Goal: Transaction & Acquisition: Purchase product/service

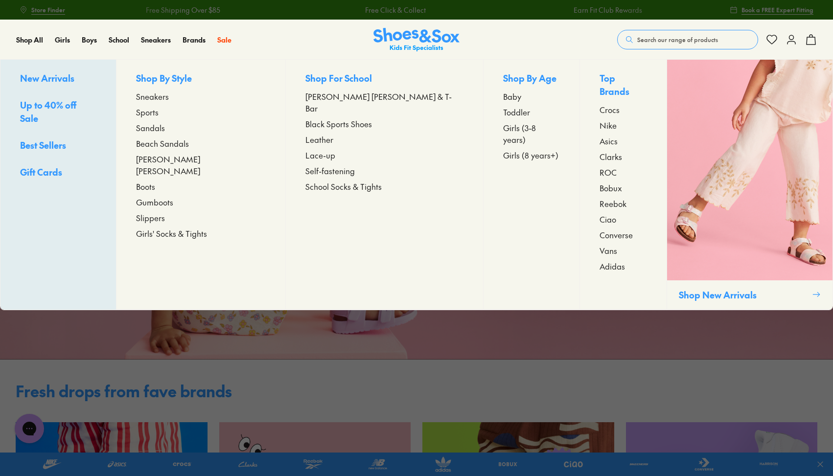
click at [503, 126] on span "Girls (3-8 years)" at bounding box center [531, 133] width 57 height 23
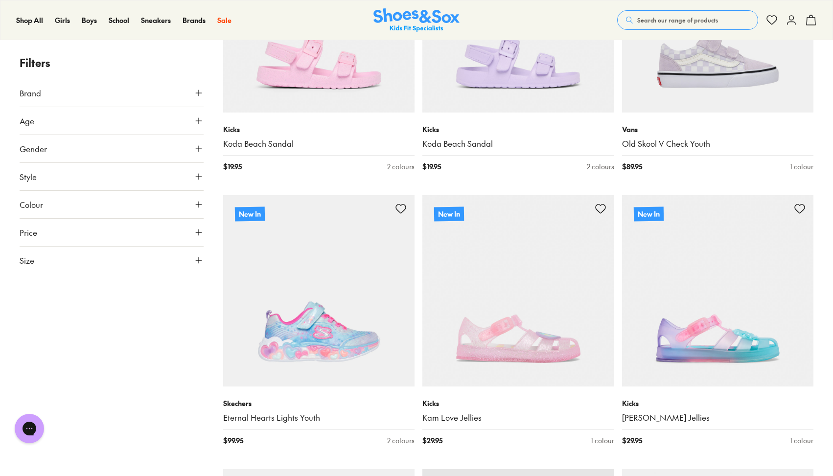
scroll to position [1384, 0]
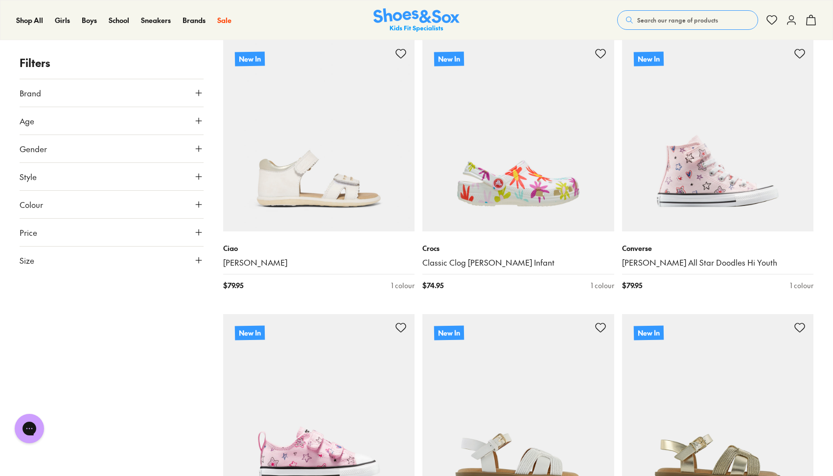
scroll to position [3471, 0]
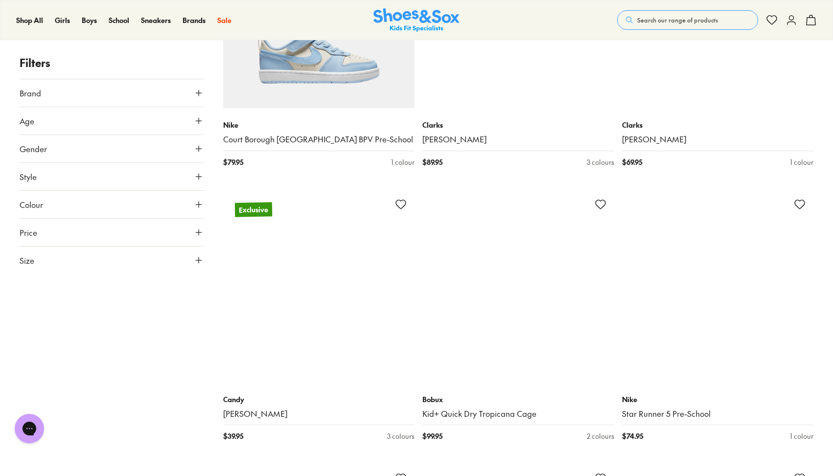
scroll to position [6054, 0]
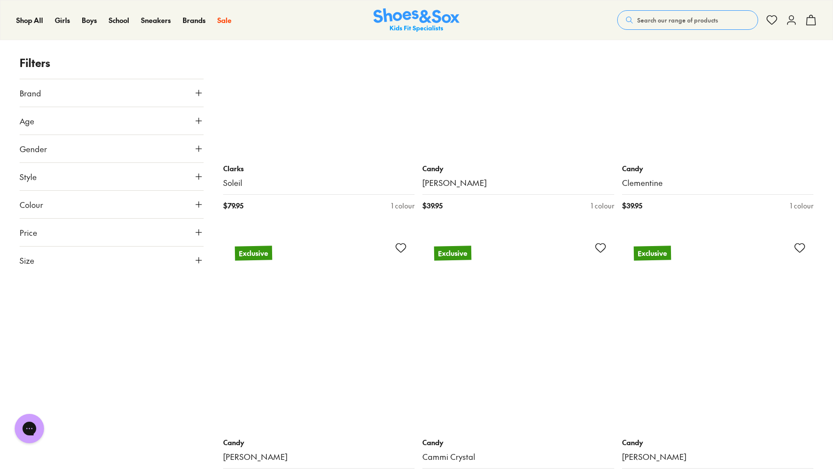
scroll to position [9582, 0]
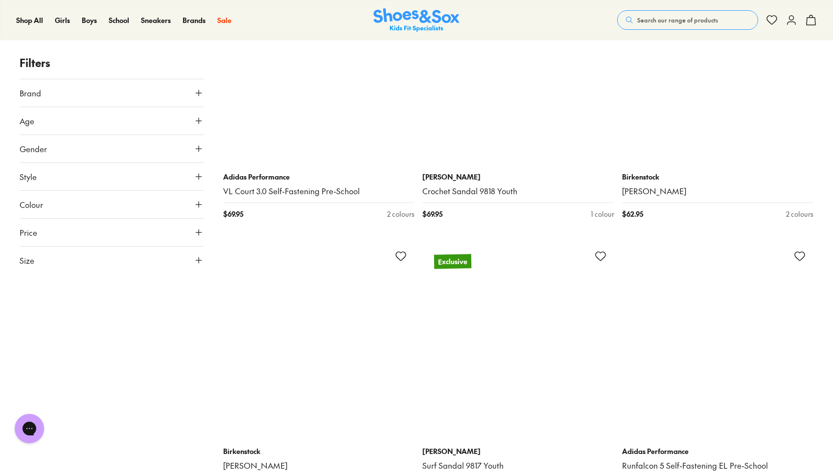
scroll to position [13955, 0]
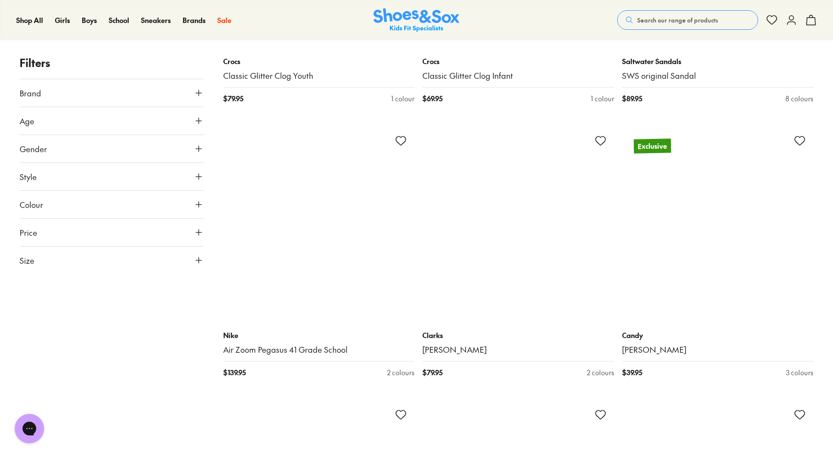
scroll to position [16815, 0]
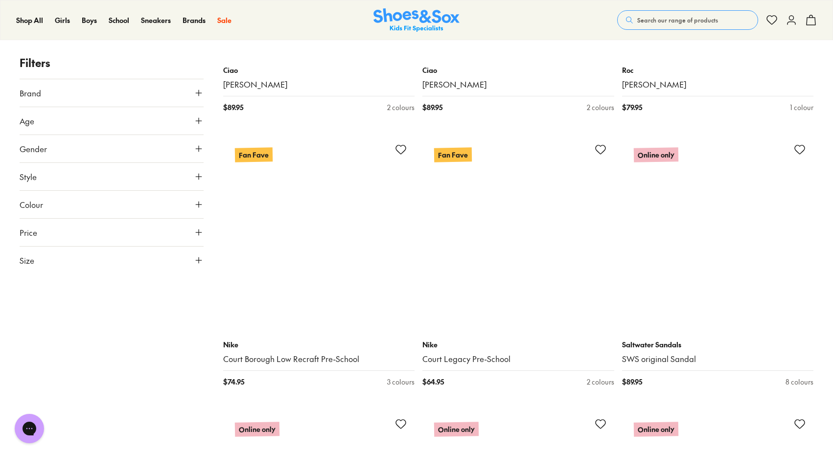
scroll to position [19842, 0]
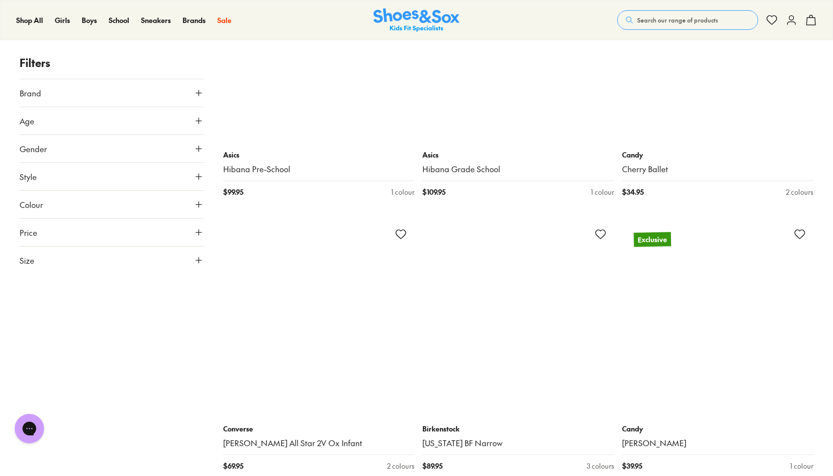
scroll to position [20836, 0]
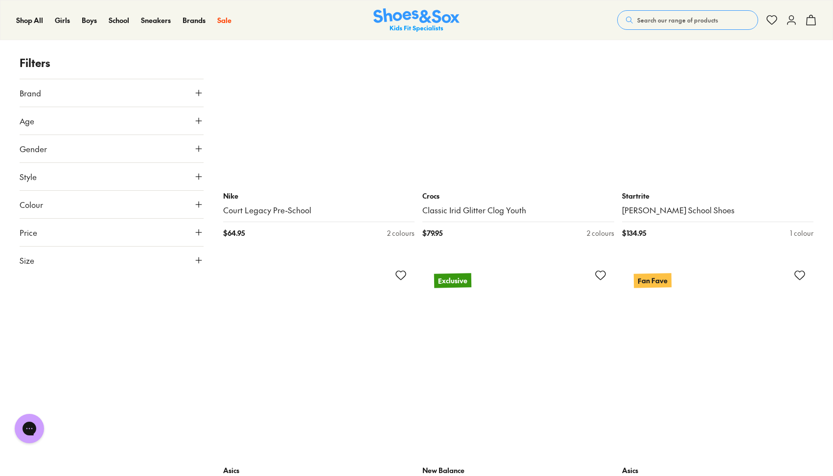
scroll to position [24363, 0]
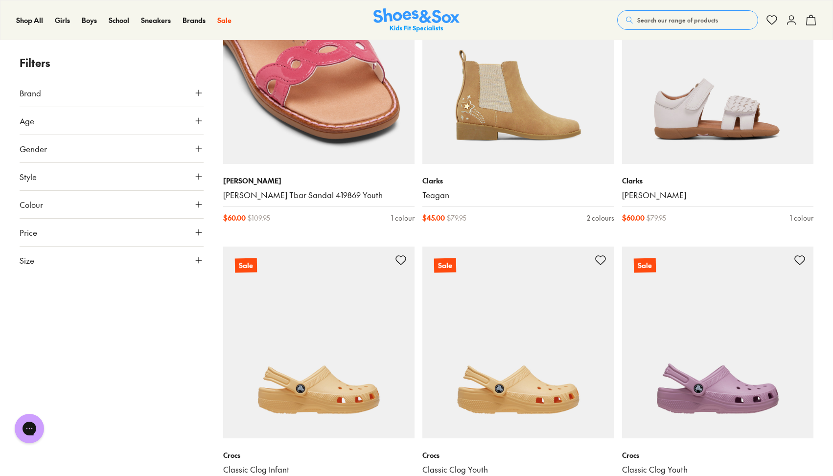
scroll to position [28769, 0]
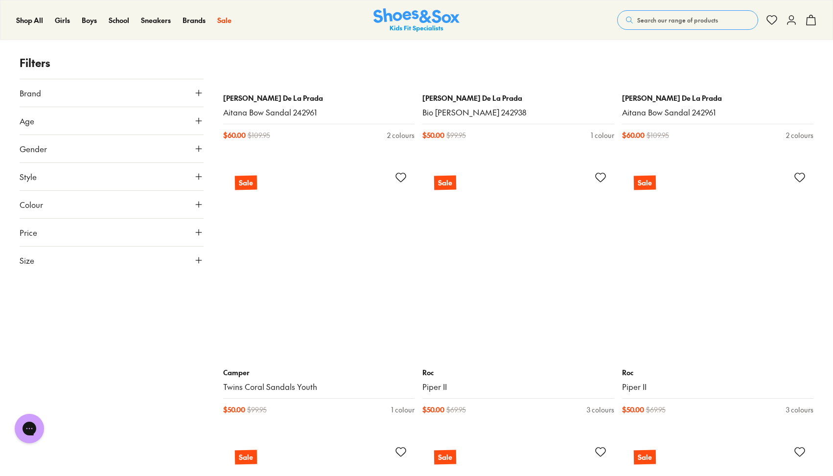
scroll to position [31610, 0]
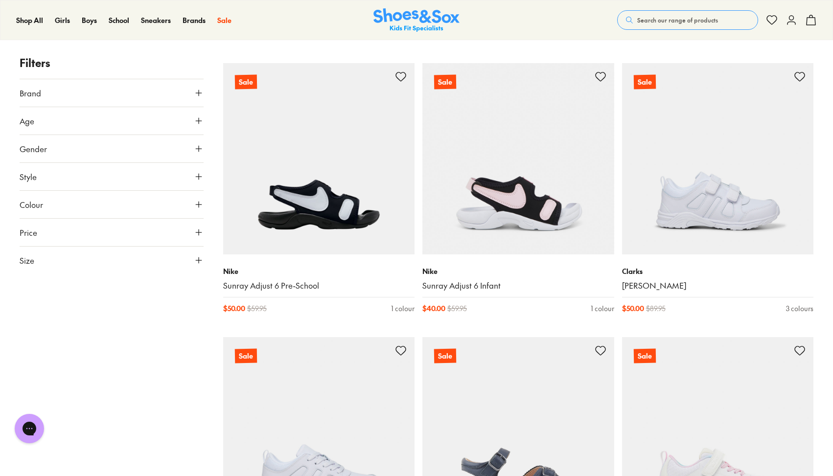
scroll to position [33922, 0]
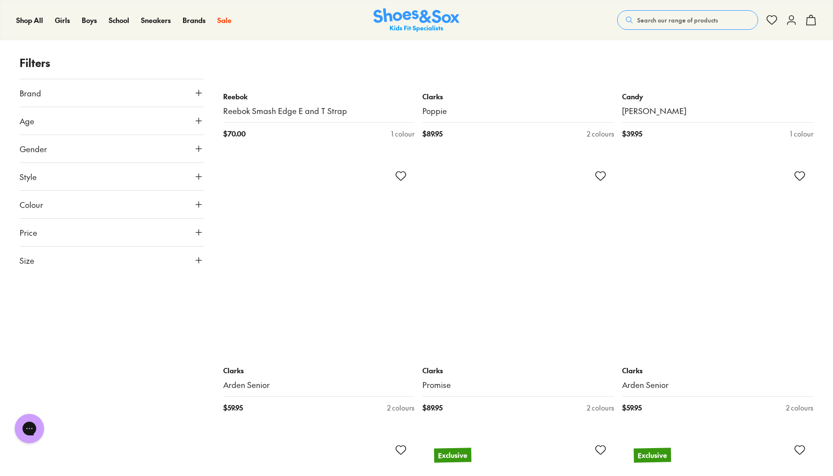
scroll to position [35710, 0]
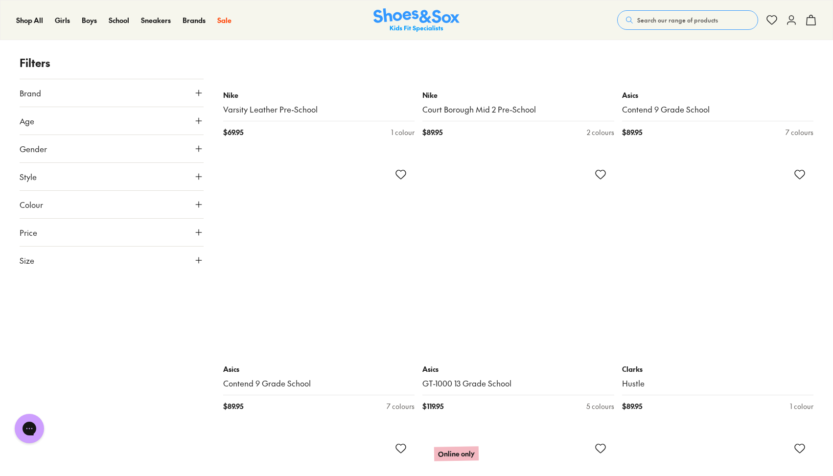
scroll to position [39019, 0]
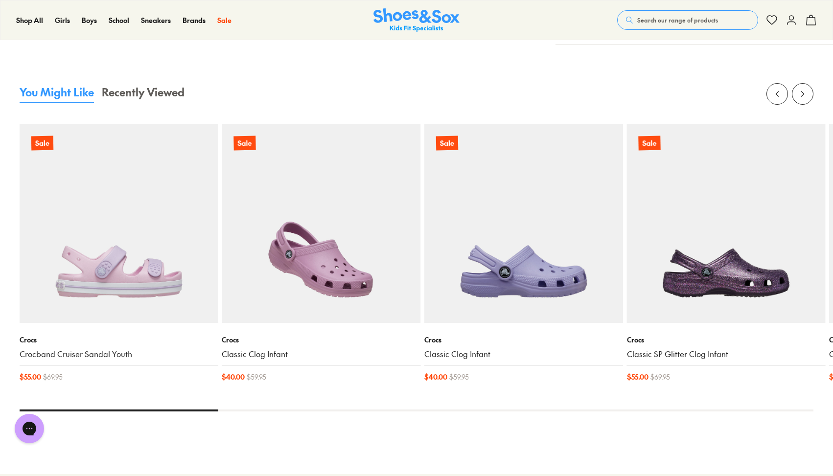
scroll to position [908, 0]
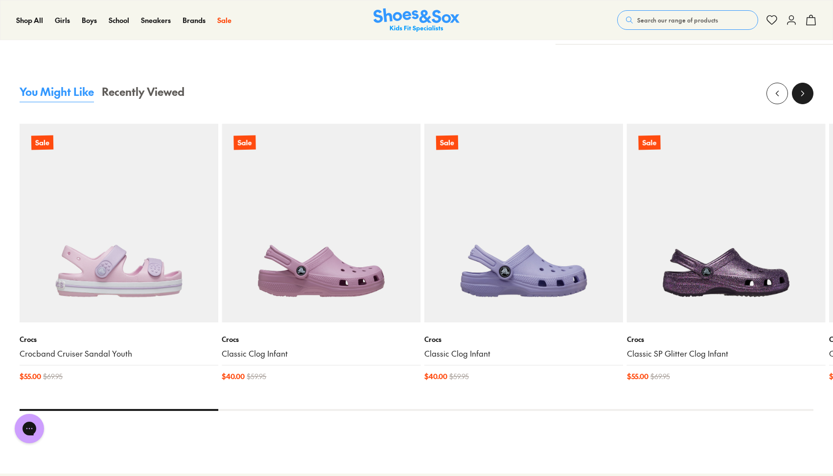
click at [798, 93] on icon at bounding box center [803, 94] width 10 height 10
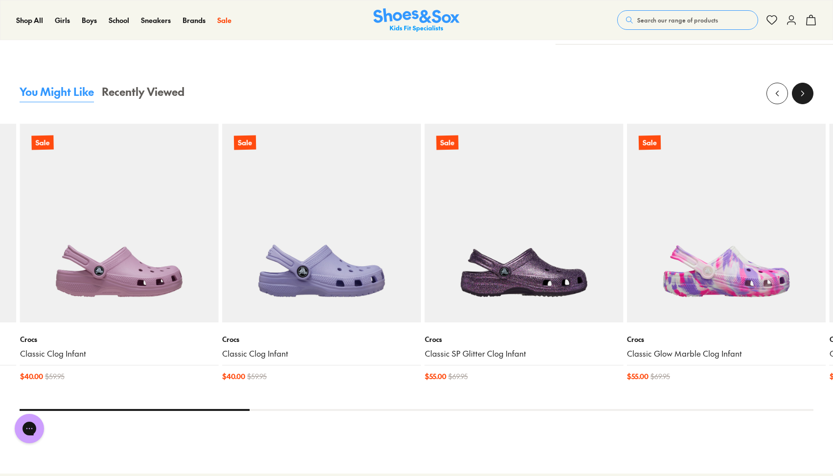
click at [798, 93] on icon at bounding box center [803, 94] width 10 height 10
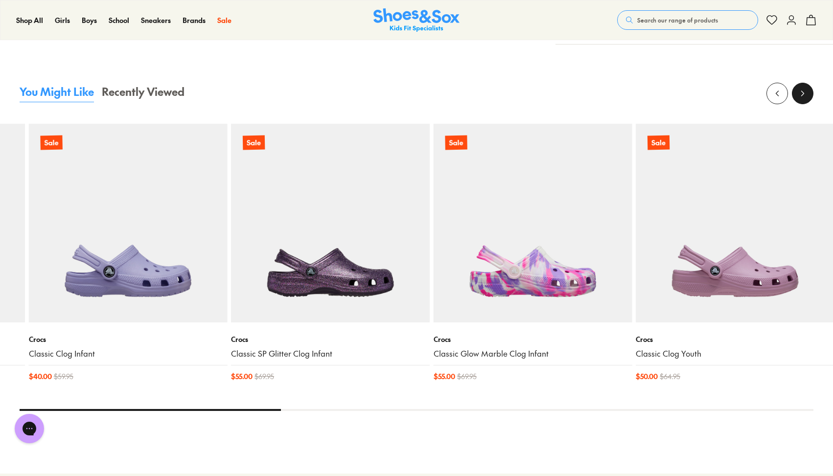
click at [798, 94] on icon at bounding box center [803, 94] width 10 height 10
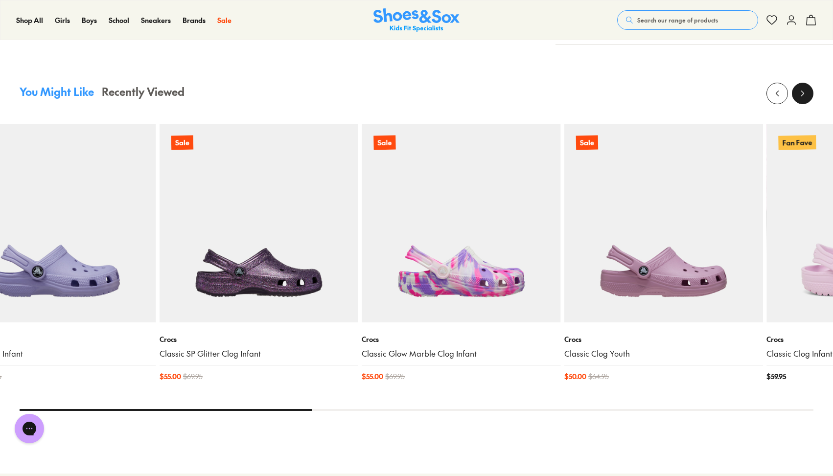
click at [798, 94] on icon at bounding box center [803, 94] width 10 height 10
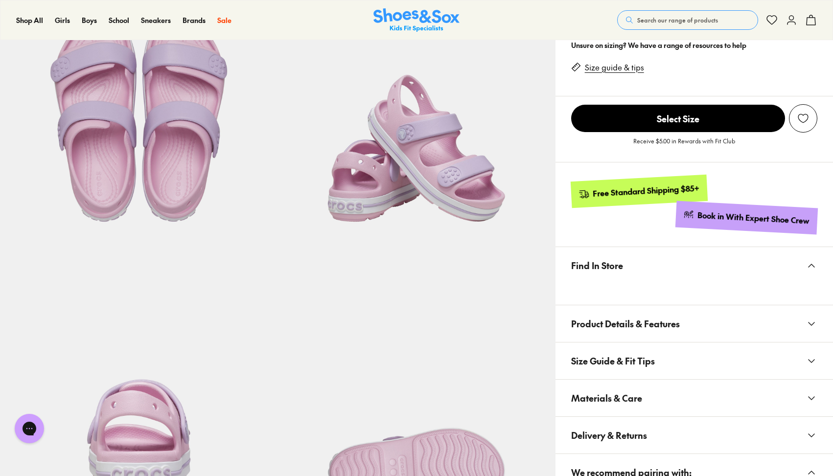
scroll to position [114, 0]
